Goal: Information Seeking & Learning: Find specific page/section

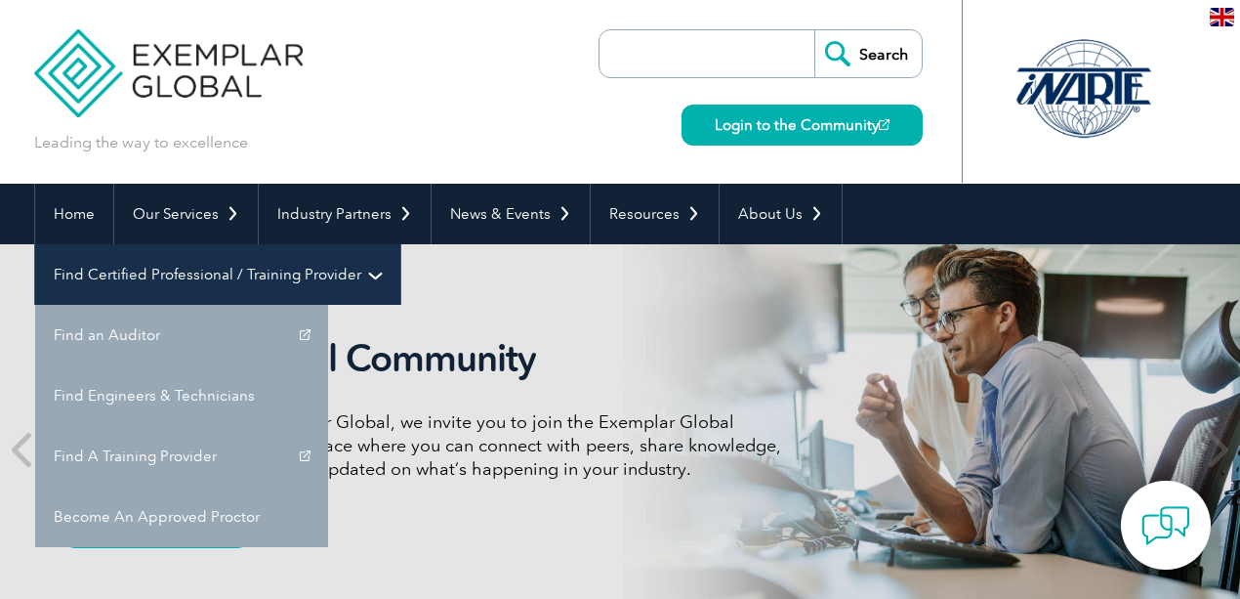
click at [400, 244] on link "Find Certified Professional / Training Provider" at bounding box center [217, 274] width 365 height 61
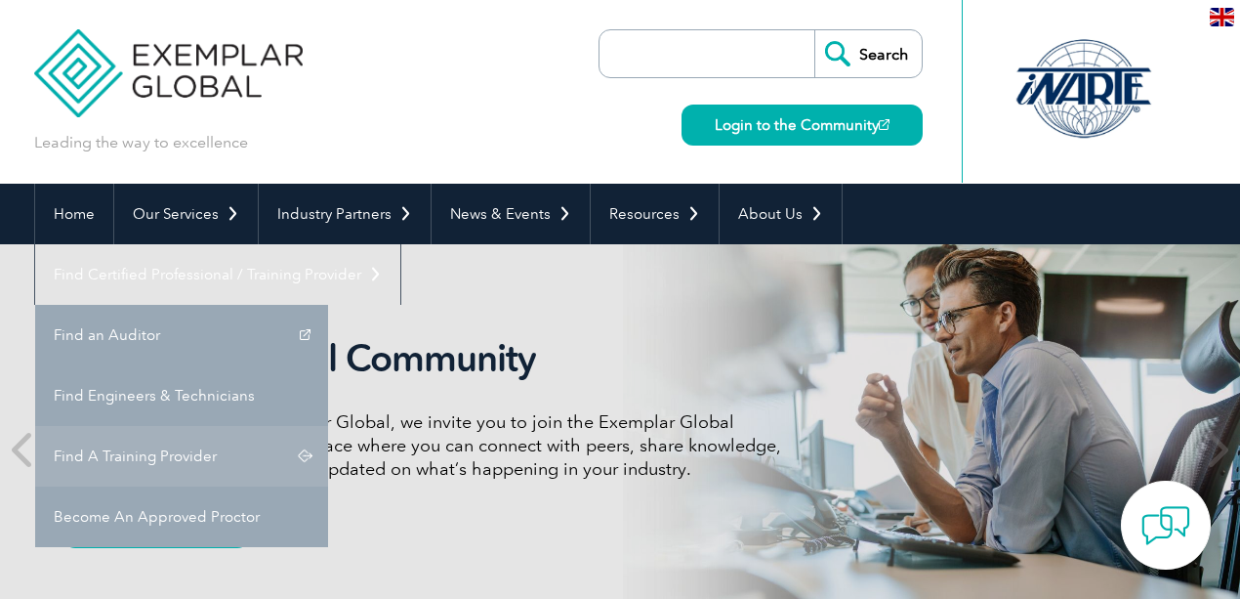
click at [328, 426] on link "Find A Training Provider" at bounding box center [181, 456] width 293 height 61
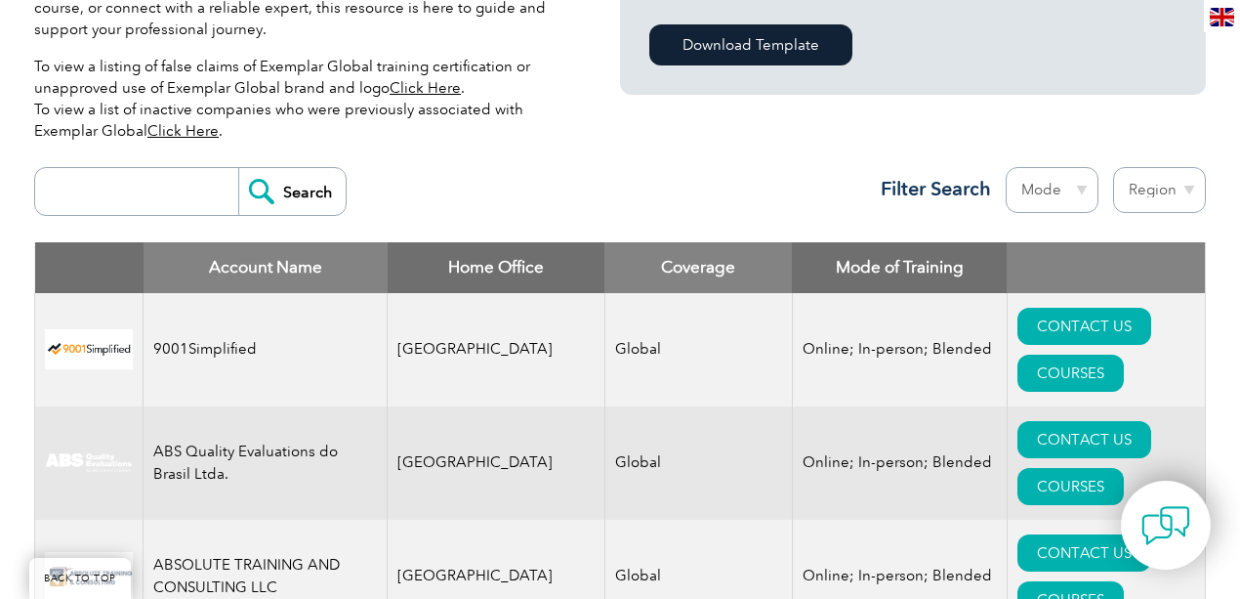
scroll to position [586, 0]
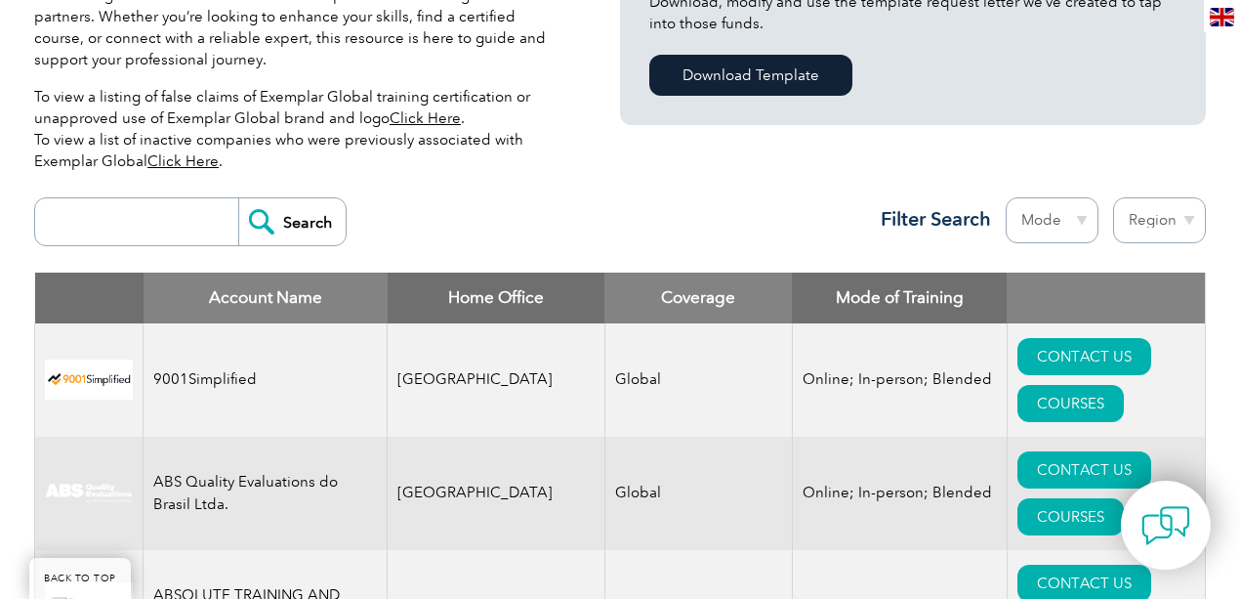
click at [1173, 224] on select "Region [GEOGRAPHIC_DATA] [GEOGRAPHIC_DATA] [GEOGRAPHIC_DATA] [GEOGRAPHIC_DATA] …" at bounding box center [1159, 220] width 93 height 46
select select "[GEOGRAPHIC_DATA]"
click at [1113, 197] on select "Region [GEOGRAPHIC_DATA] [GEOGRAPHIC_DATA] [GEOGRAPHIC_DATA] [GEOGRAPHIC_DATA] …" at bounding box center [1159, 220] width 93 height 46
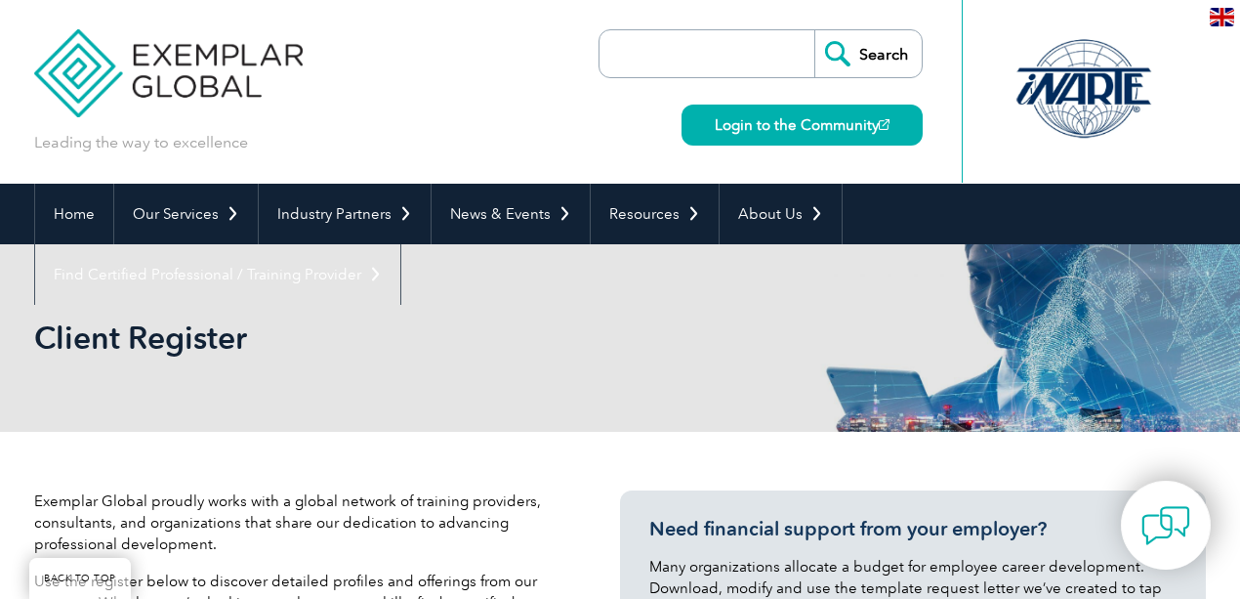
select select "Saudi Arabia"
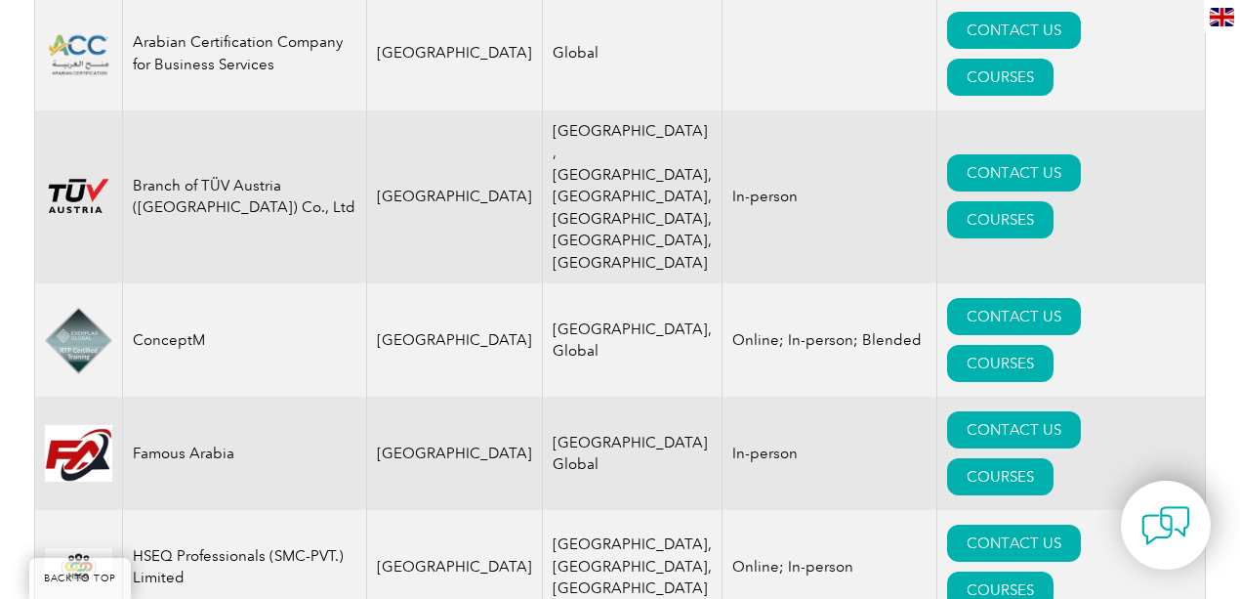
scroll to position [894, 0]
